Goal: Transaction & Acquisition: Purchase product/service

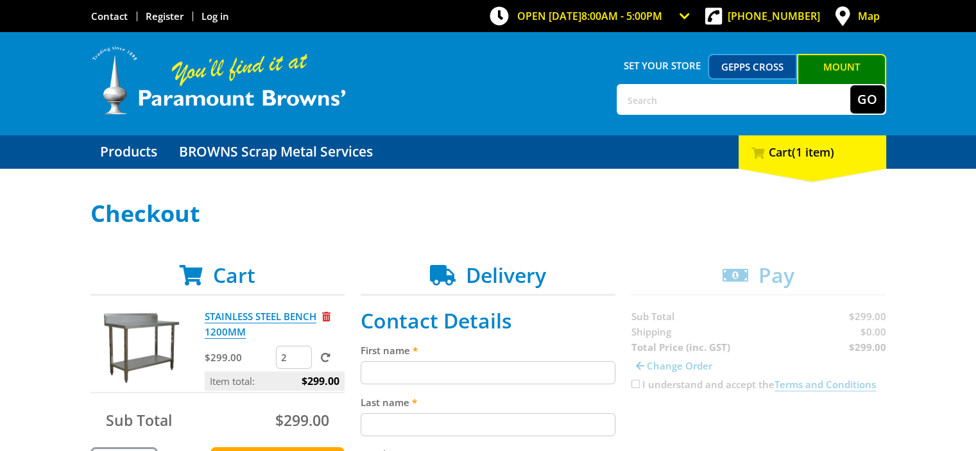
click at [300, 353] on input "2" at bounding box center [294, 357] width 36 height 23
click at [300, 353] on input "3" at bounding box center [294, 357] width 36 height 23
click at [300, 353] on input "4" at bounding box center [294, 357] width 36 height 23
click at [300, 353] on input "5" at bounding box center [294, 357] width 36 height 23
type input "6"
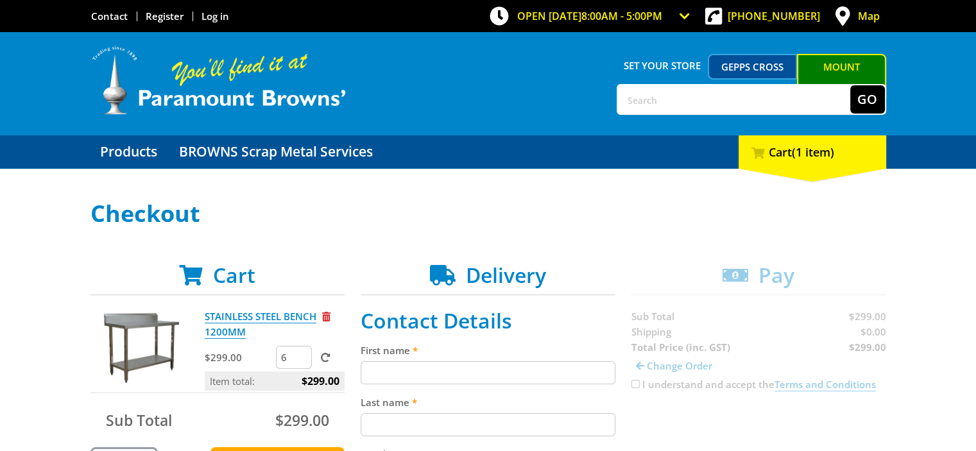
click at [301, 353] on input "6" at bounding box center [294, 357] width 36 height 23
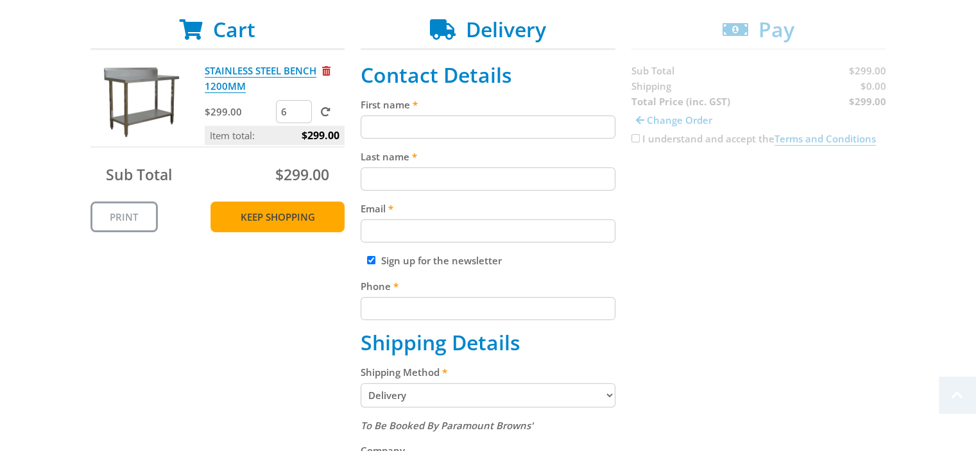
scroll to position [321, 0]
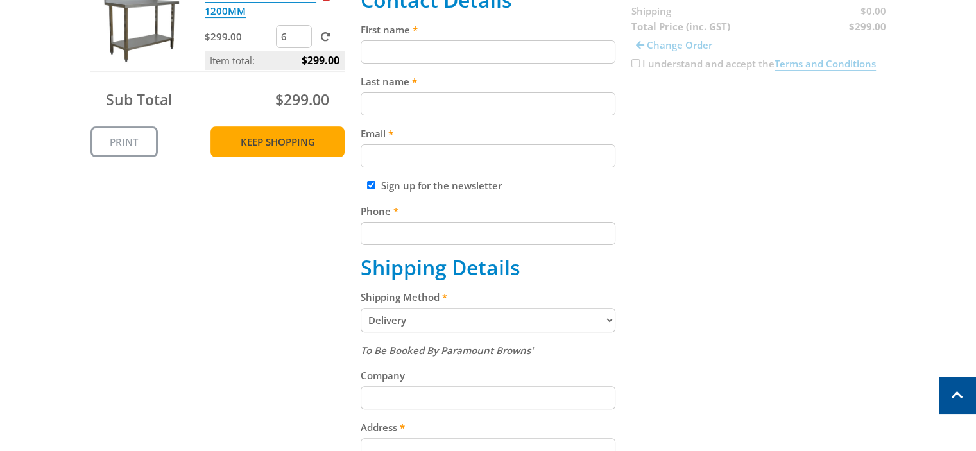
click at [295, 144] on link "Keep Shopping" at bounding box center [277, 141] width 134 height 31
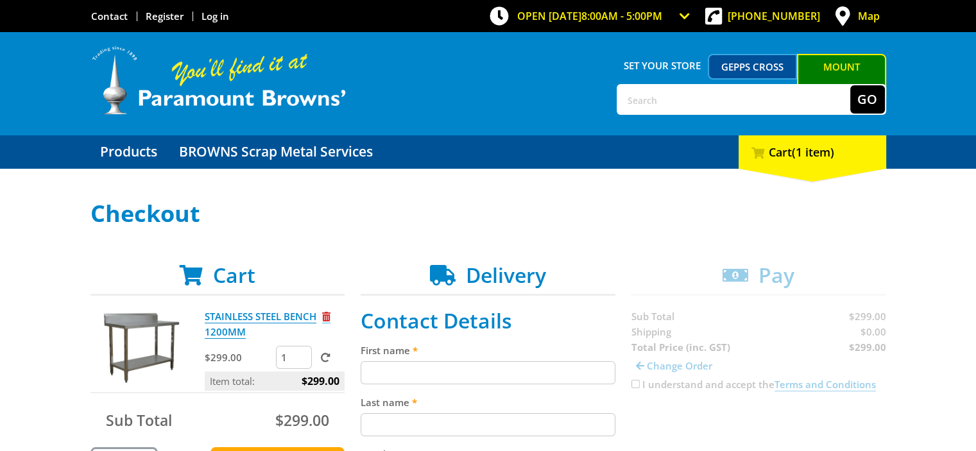
click at [326, 316] on span "Remove from cart" at bounding box center [326, 317] width 8 height 10
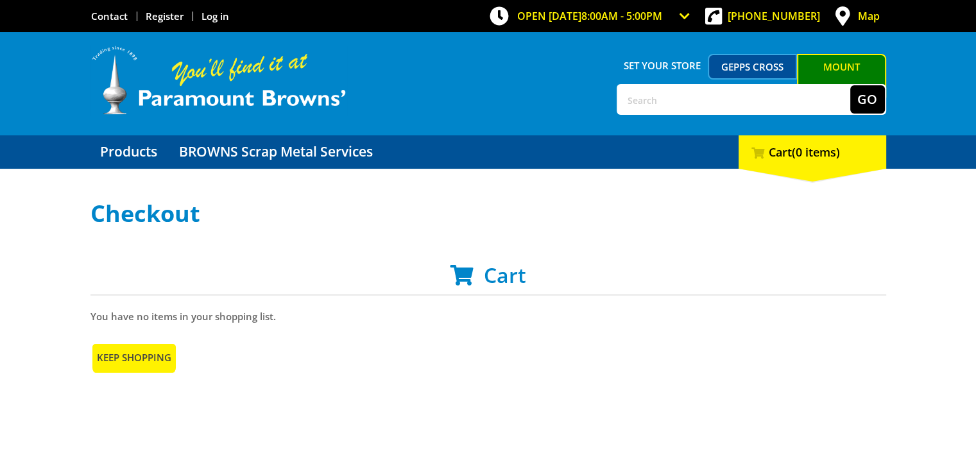
click at [110, 354] on link "Keep Shopping" at bounding box center [133, 357] width 87 height 31
